Goal: Information Seeking & Learning: Learn about a topic

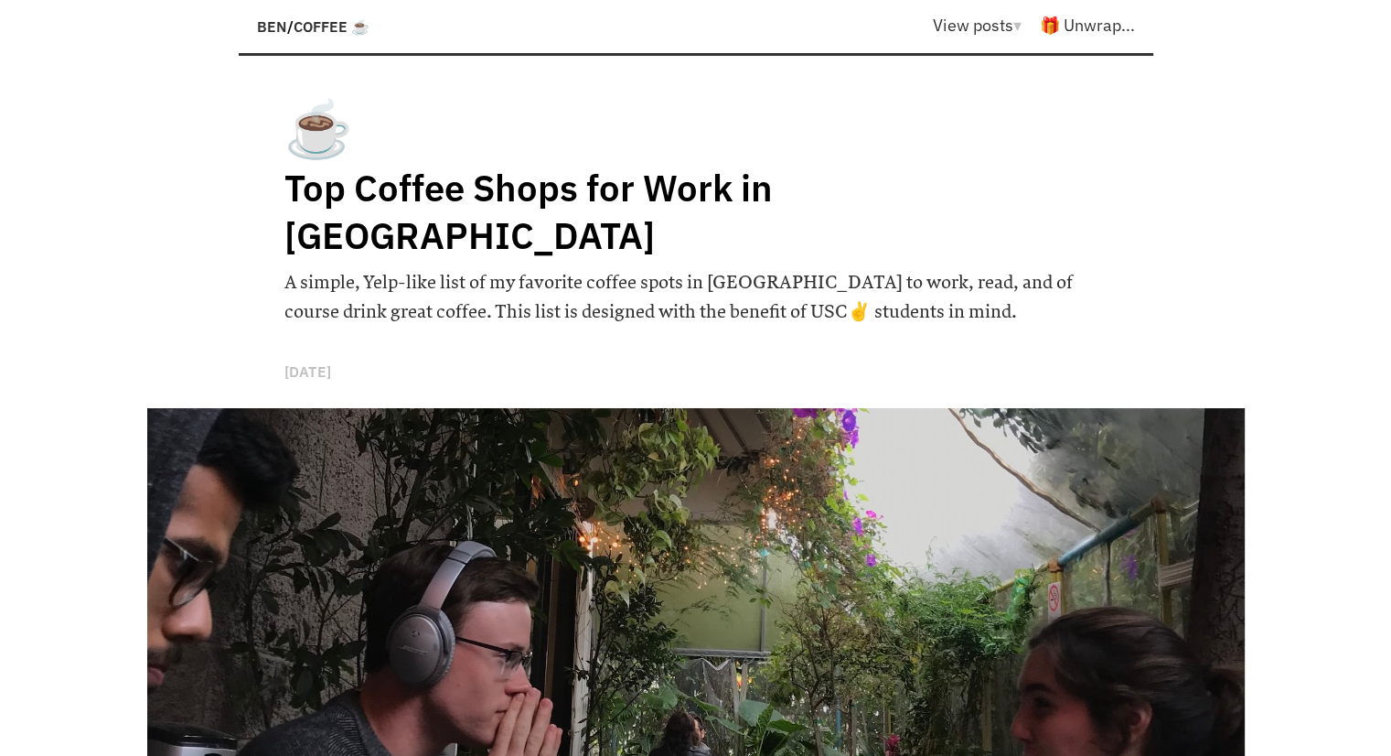
click at [273, 22] on span "BEN" at bounding box center [272, 26] width 30 height 18
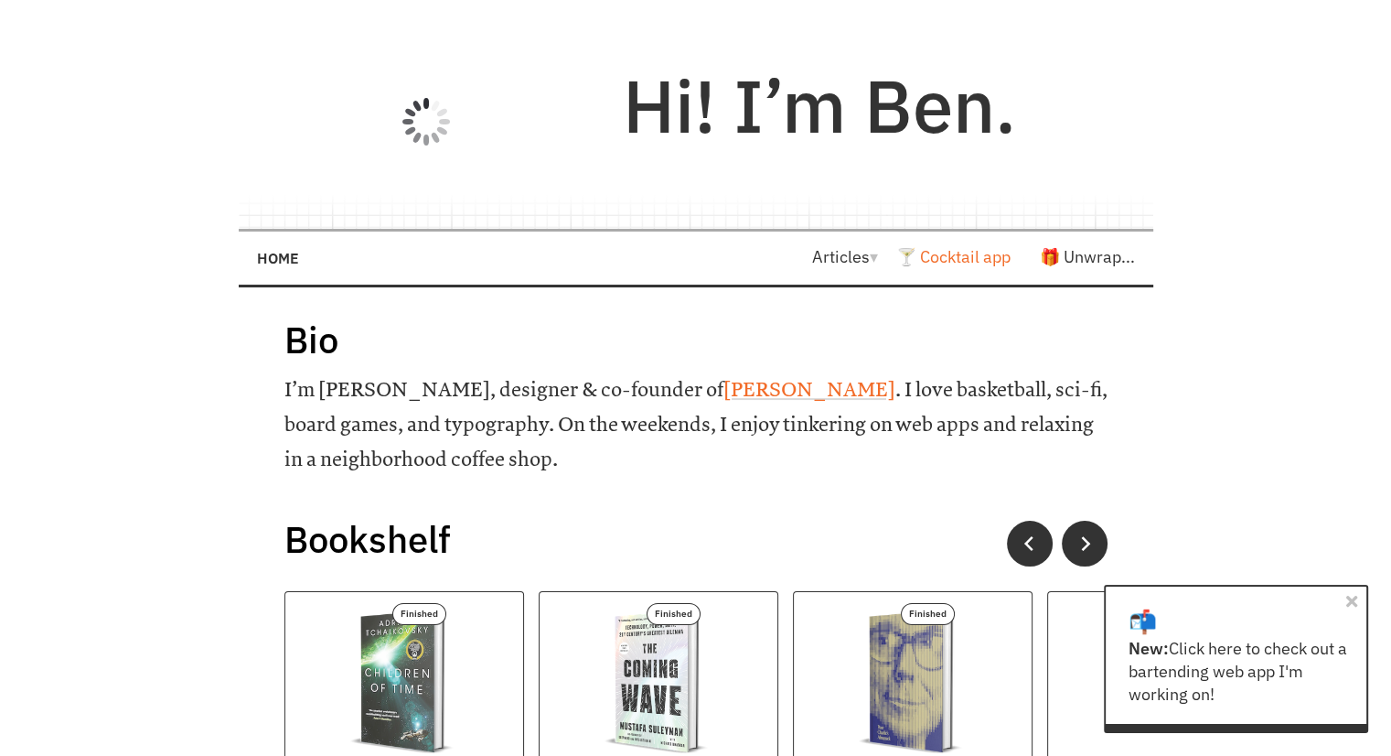
click at [948, 261] on link "🍸 Cocktail app" at bounding box center [954, 256] width 114 height 21
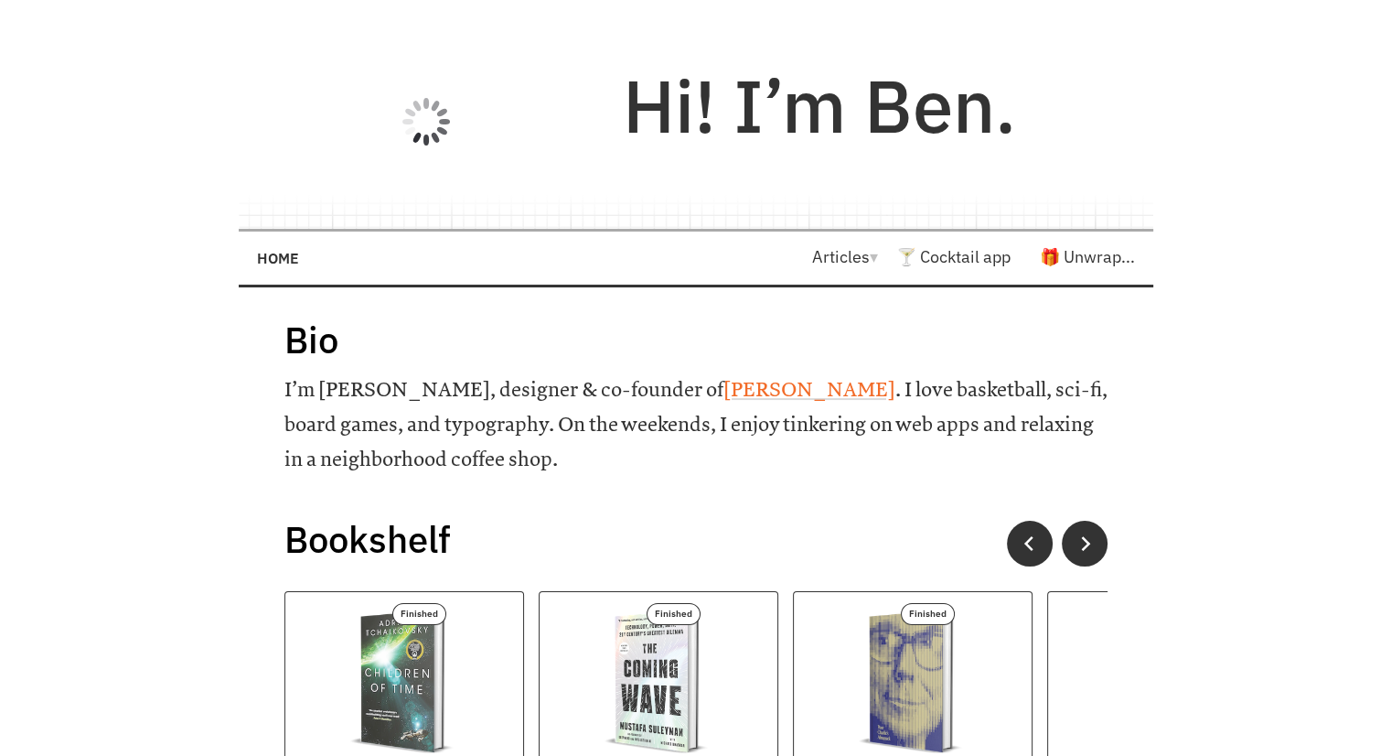
click at [870, 252] on span "▾" at bounding box center [874, 256] width 8 height 21
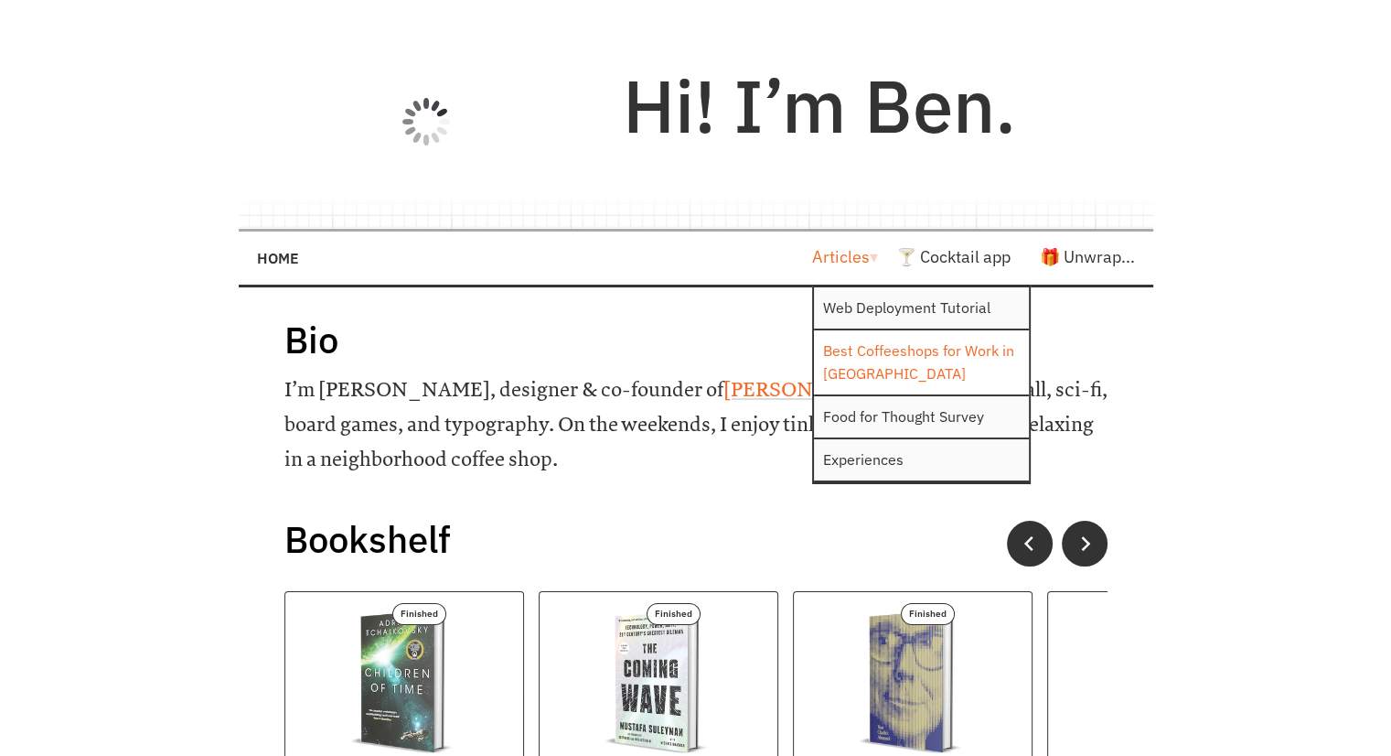
click at [878, 367] on link "Best Coffeeshops for Work in [GEOGRAPHIC_DATA]" at bounding box center [921, 362] width 215 height 64
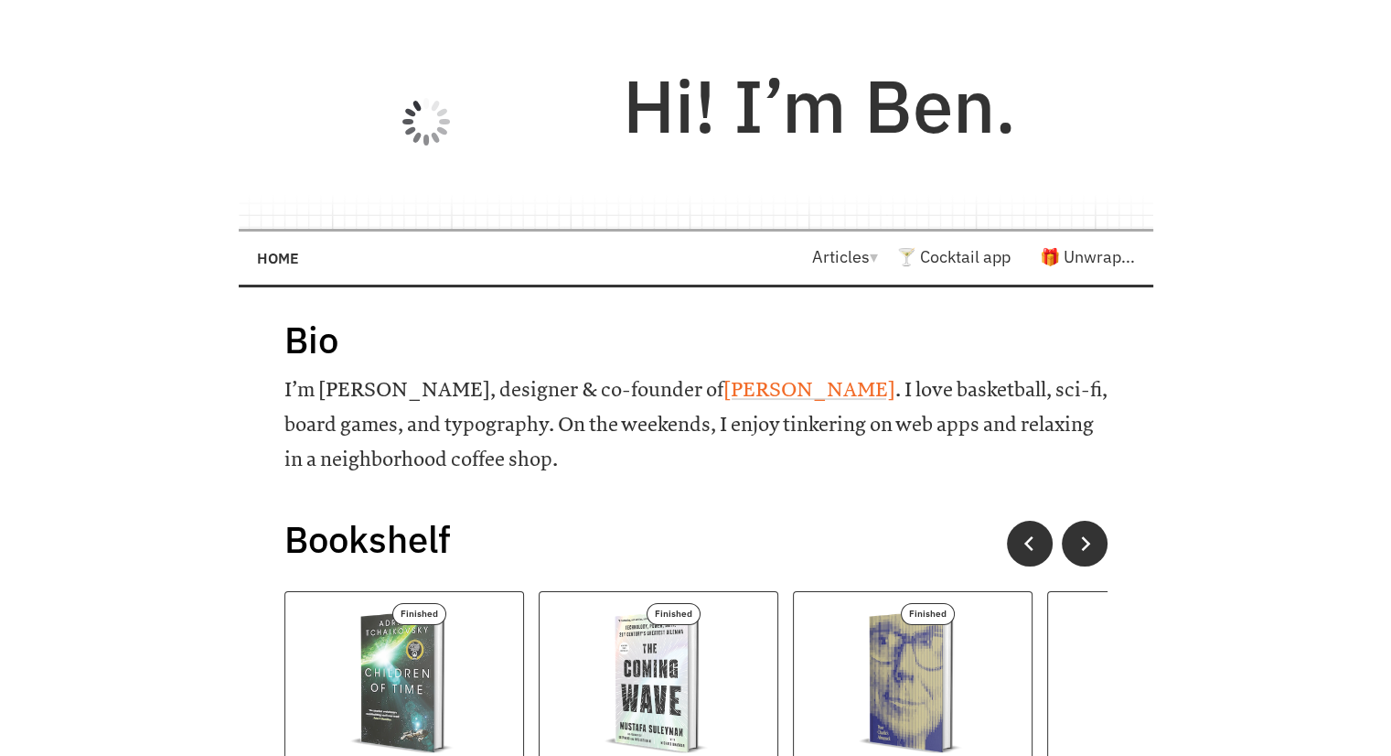
click at [870, 261] on span "▾" at bounding box center [874, 256] width 8 height 21
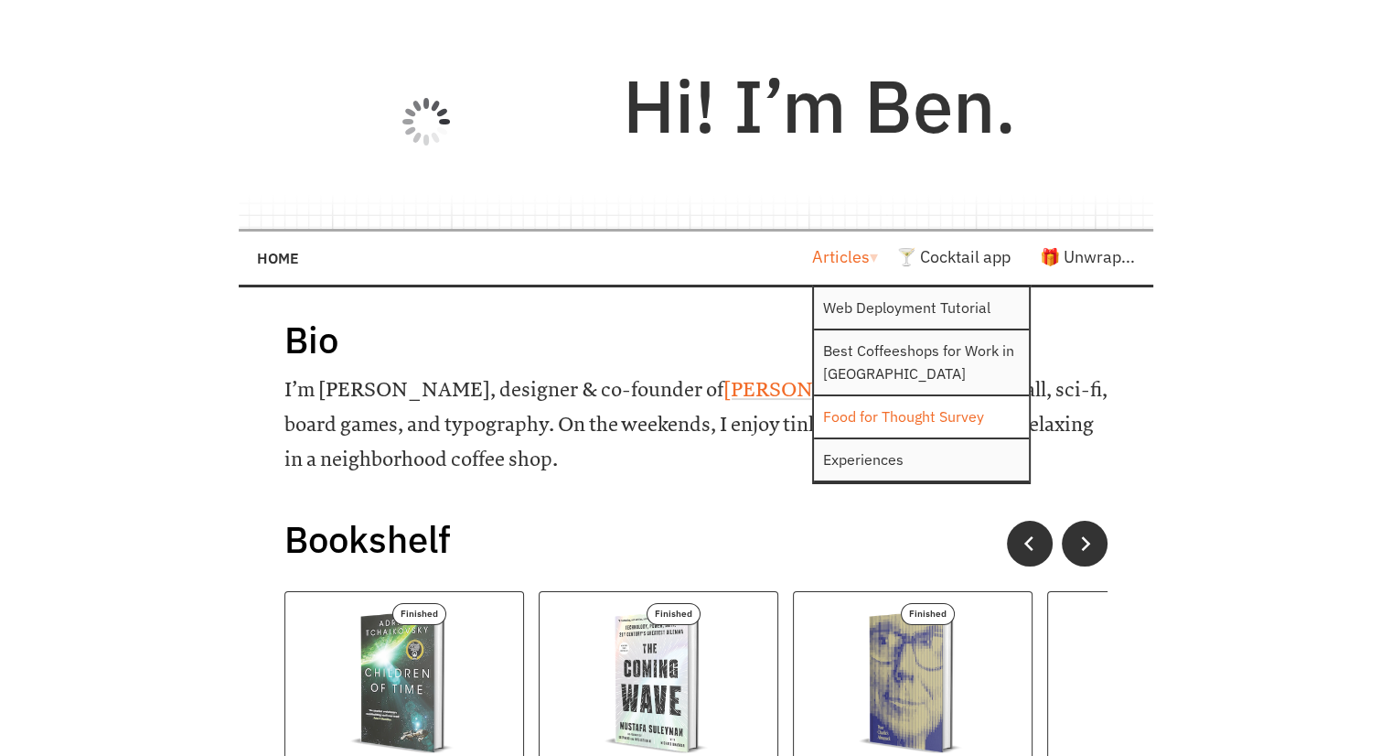
click at [868, 411] on link "Food for Thought Survey" at bounding box center [921, 416] width 215 height 41
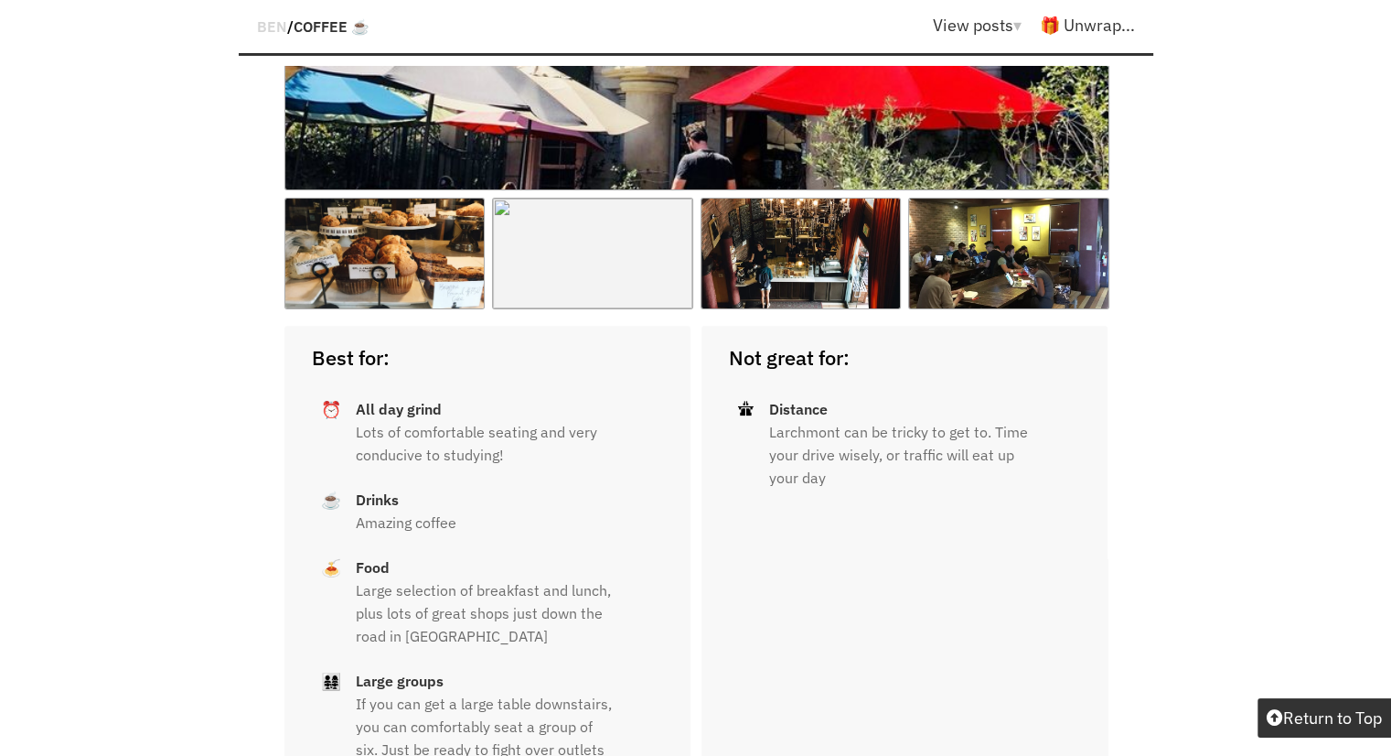
scroll to position [21657, 0]
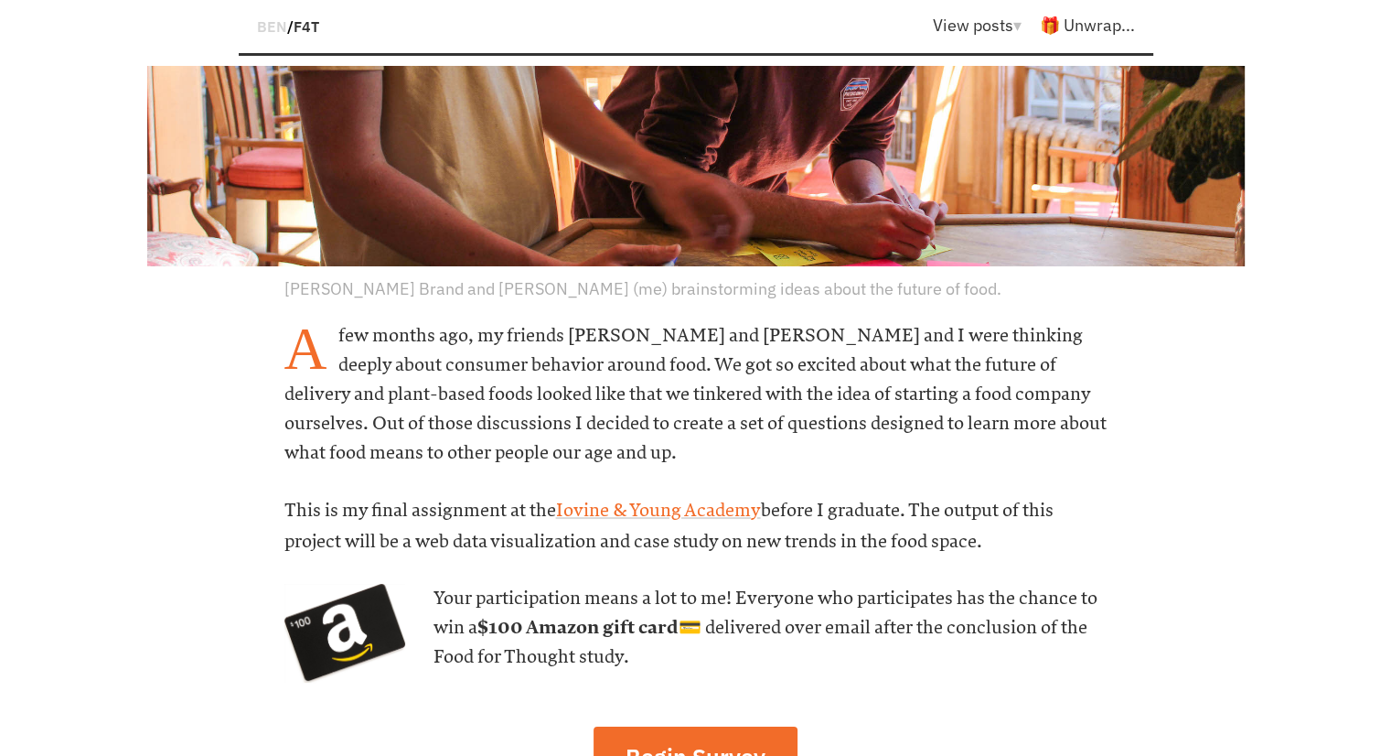
scroll to position [732, 0]
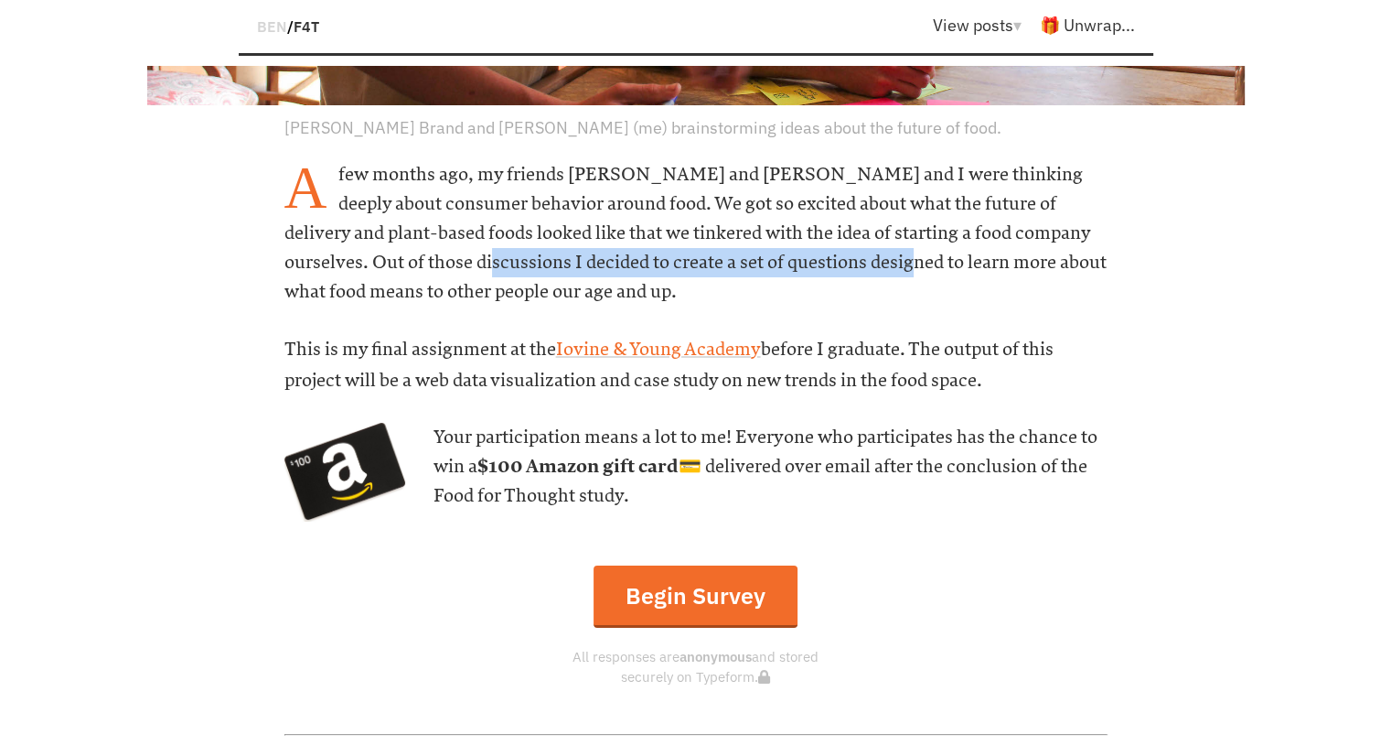
drag, startPoint x: 370, startPoint y: 264, endPoint x: 776, endPoint y: 274, distance: 406.3
click at [776, 274] on h6 "A few months ago, my friends Landon and Mimi and I were thinking deeply about c…" at bounding box center [696, 233] width 823 height 146
click at [688, 261] on h6 "A few months ago, my friends Landon and Mimi and I were thinking deeply about c…" at bounding box center [696, 233] width 823 height 146
click at [692, 259] on h6 "A few months ago, my friends Landon and Mimi and I were thinking deeply about c…" at bounding box center [696, 233] width 823 height 146
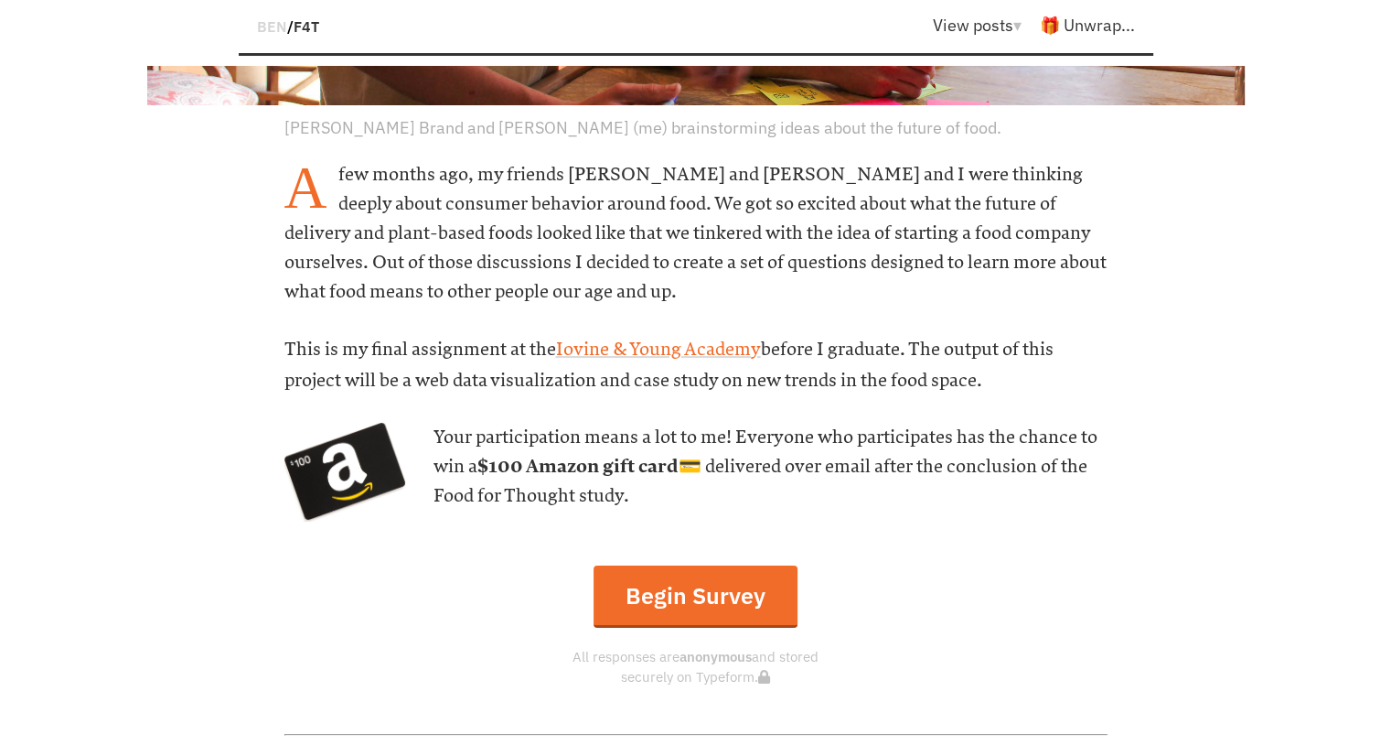
drag, startPoint x: 605, startPoint y: 290, endPoint x: 559, endPoint y: 299, distance: 46.6
click at [599, 294] on h6 "A few months ago, my friends Landon and Mimi and I were thinking deeply about c…" at bounding box center [696, 233] width 823 height 146
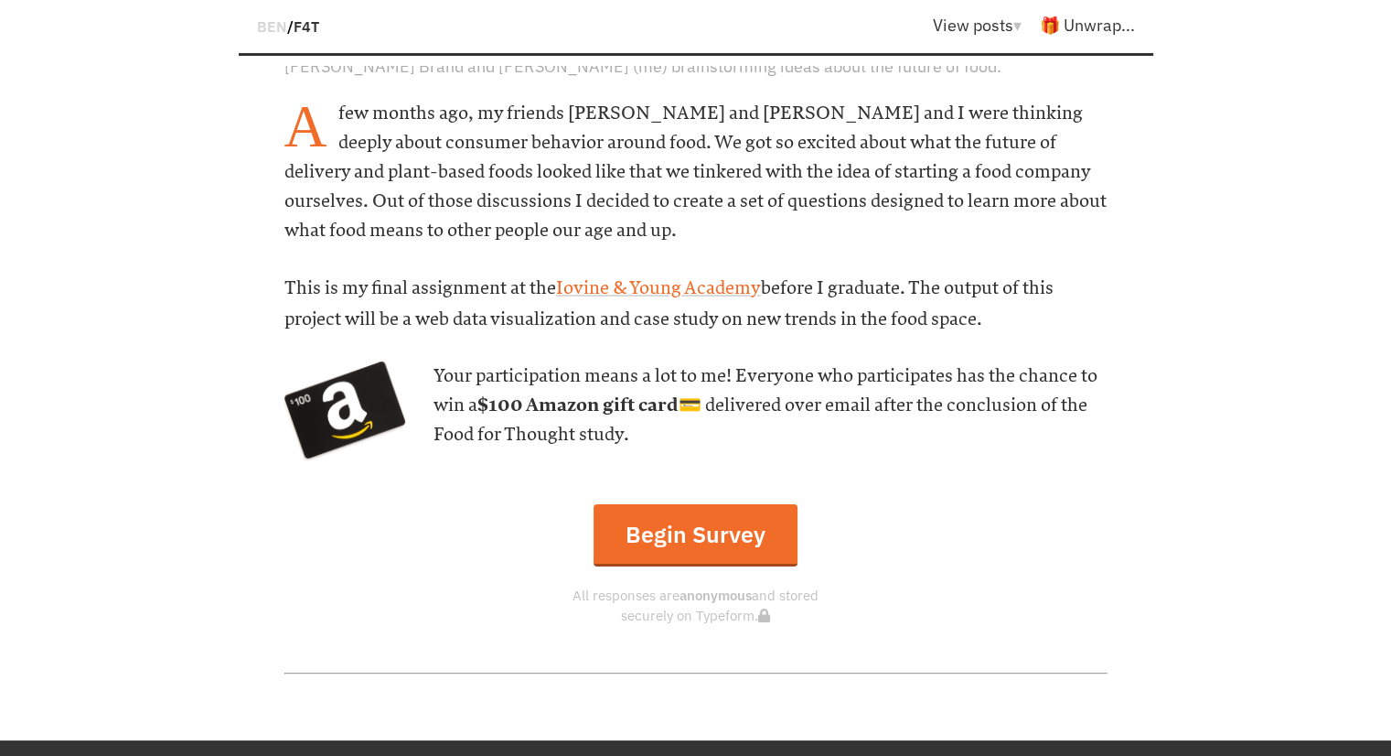
scroll to position [915, 0]
